Goal: Transaction & Acquisition: Purchase product/service

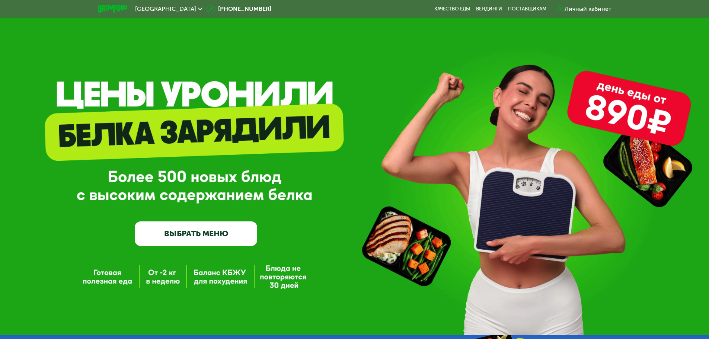
click at [446, 10] on link "Качество еды" at bounding box center [452, 9] width 36 height 6
click at [187, 245] on link "ВЫБРАТЬ МЕНЮ" at bounding box center [196, 233] width 122 height 25
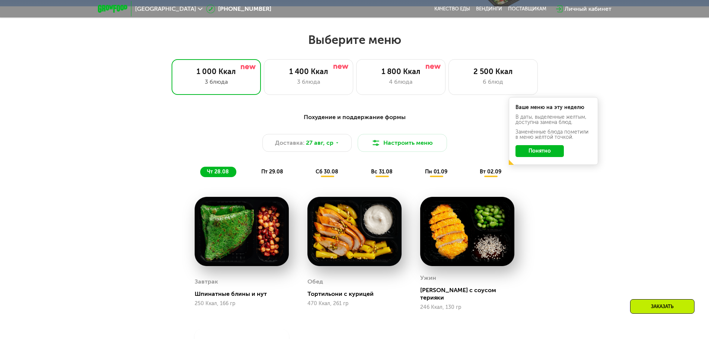
scroll to position [402, 0]
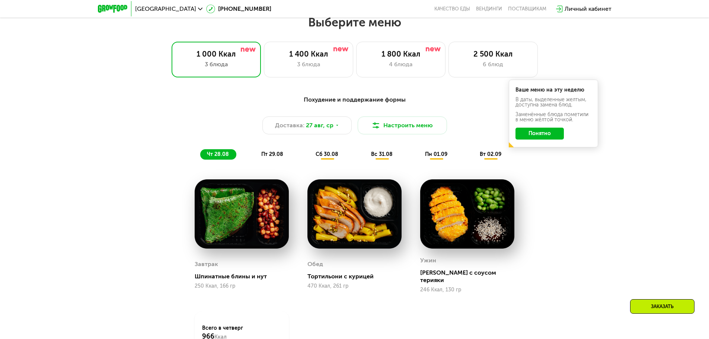
click at [336, 236] on img at bounding box center [354, 213] width 94 height 69
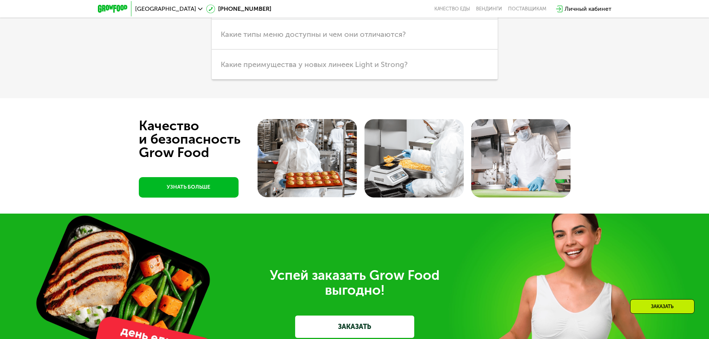
scroll to position [2112, 0]
click at [223, 177] on link "УЗНАТЬ БОЛЬШЕ" at bounding box center [189, 187] width 100 height 20
